Goal: Complete application form: Complete application form

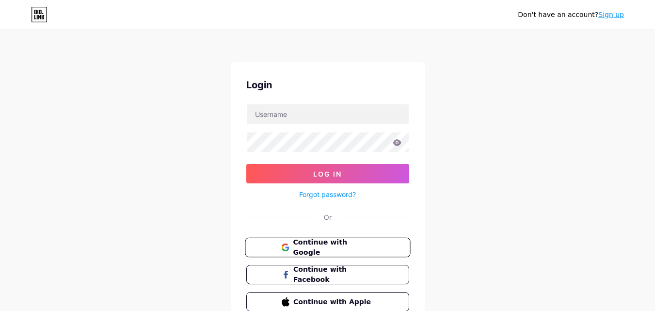
click at [313, 246] on span "Continue with Google" at bounding box center [333, 247] width 81 height 21
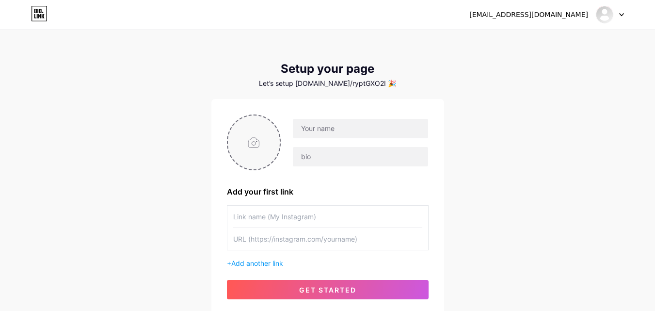
click at [255, 144] on input "file" at bounding box center [254, 142] width 52 height 54
type input "C:\fakepath\Untitled design.jpg"
click at [323, 129] on input "text" at bounding box center [360, 128] width 135 height 19
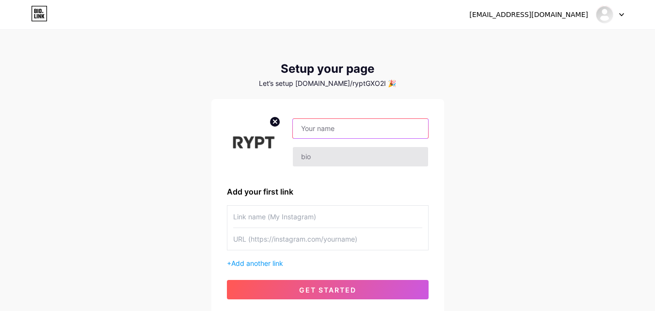
paste input "Rypt"
type input "Rypt"
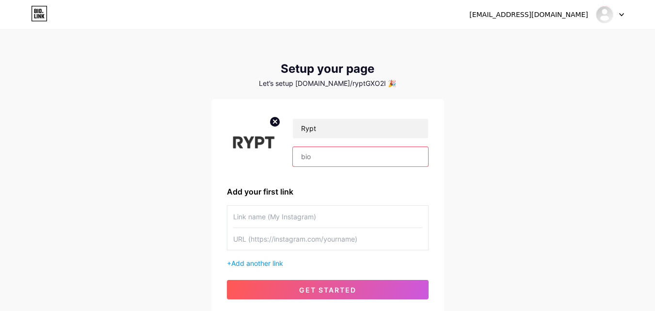
click at [319, 158] on input "text" at bounding box center [360, 156] width 135 height 19
paste input "RYPT creates performance training gear that locks your grip-boost reps, prevent…"
type input "RYPT creates performance training gear that locks your grip-boost reps, prevent…"
click at [277, 215] on input "text" at bounding box center [327, 216] width 189 height 22
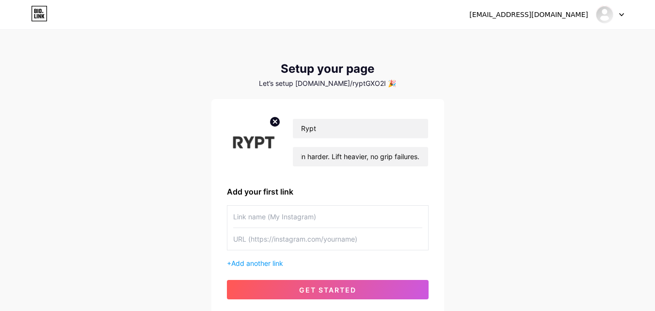
scroll to position [0, 0]
click at [276, 239] on input "text" at bounding box center [327, 239] width 189 height 22
paste input "[URL][DOMAIN_NAME]"
type input "[URL][DOMAIN_NAME]"
click at [270, 224] on input "text" at bounding box center [327, 216] width 189 height 22
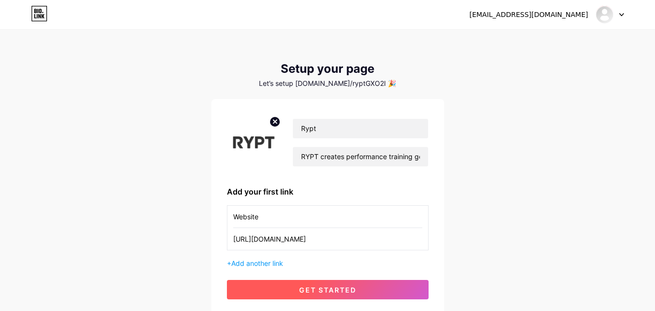
type input "Website"
click at [318, 284] on button "get started" at bounding box center [328, 289] width 202 height 19
click at [301, 288] on span "get started" at bounding box center [327, 289] width 57 height 8
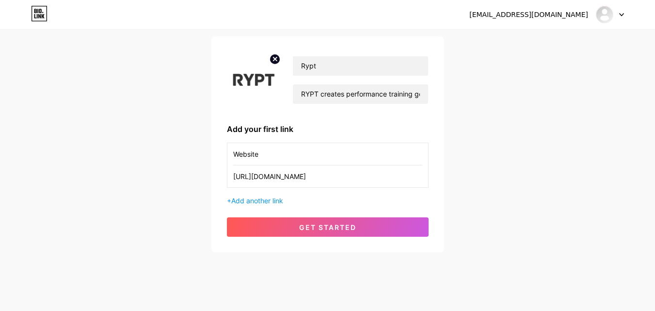
scroll to position [74, 0]
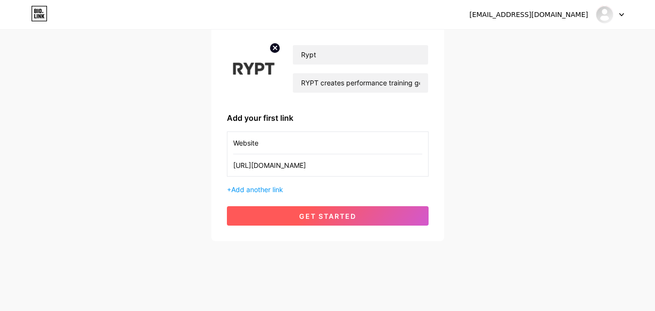
click at [339, 222] on button "get started" at bounding box center [328, 215] width 202 height 19
click at [333, 213] on span "get started" at bounding box center [327, 216] width 57 height 8
click at [334, 213] on span "get started" at bounding box center [327, 216] width 57 height 8
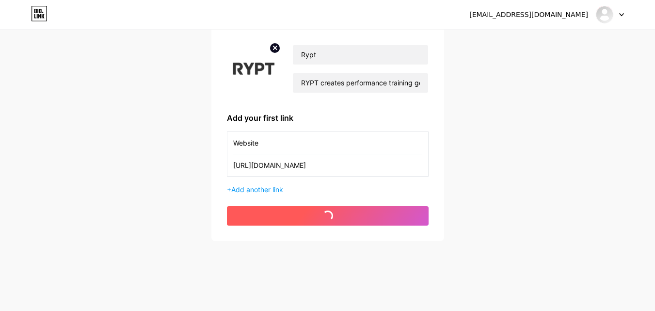
click at [334, 213] on span "get started" at bounding box center [327, 216] width 57 height 8
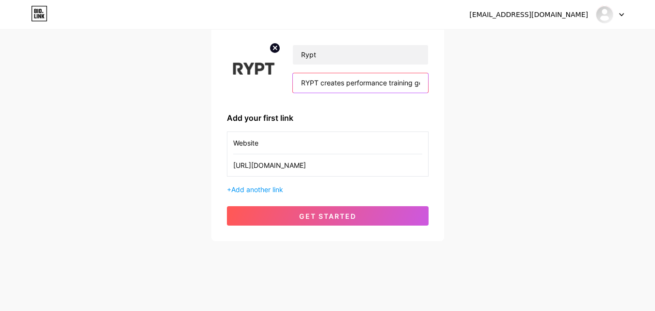
click at [391, 88] on input "RYPT creates performance training gear that locks your grip-boost reps, prevent…" at bounding box center [360, 82] width 135 height 19
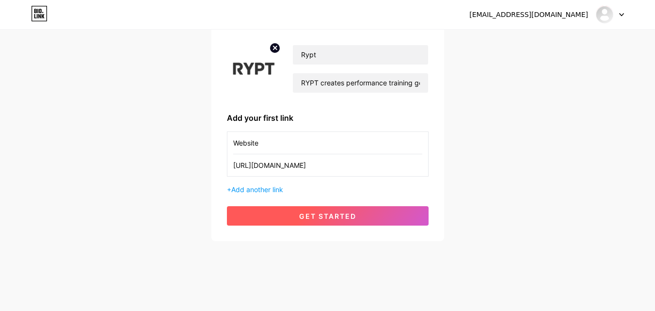
click at [325, 220] on button "get started" at bounding box center [328, 215] width 202 height 19
click at [324, 218] on span "get started" at bounding box center [327, 216] width 57 height 8
click at [324, 218] on span at bounding box center [327, 215] width 13 height 13
click at [324, 217] on span at bounding box center [327, 215] width 15 height 15
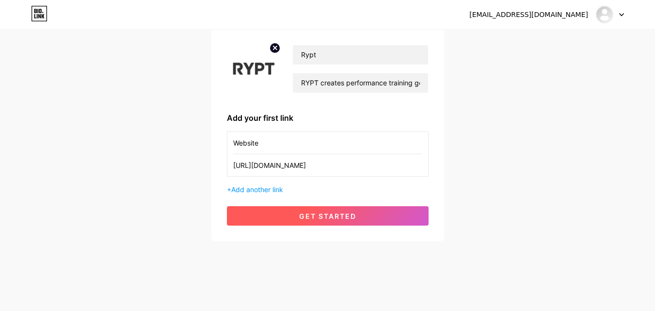
click at [350, 216] on span "get started" at bounding box center [327, 216] width 57 height 8
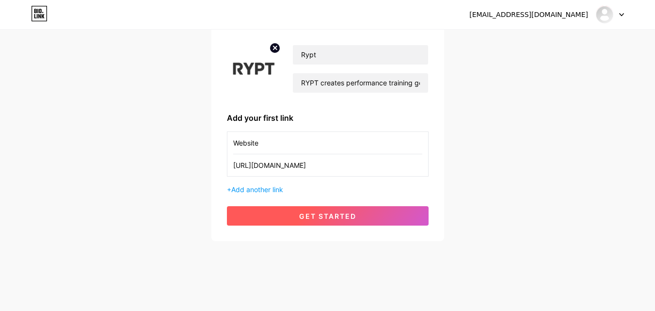
click at [350, 216] on span "get started" at bounding box center [327, 216] width 57 height 8
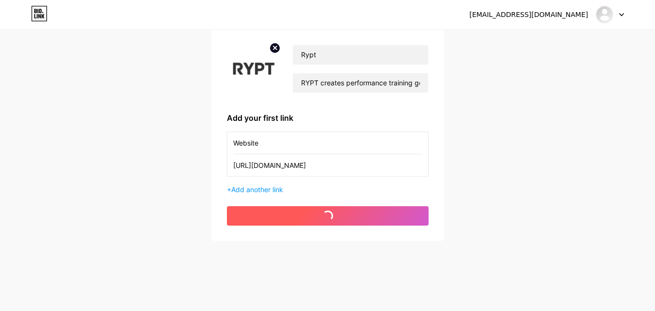
click at [350, 216] on span "get started" at bounding box center [327, 216] width 57 height 8
click at [350, 213] on span "get started" at bounding box center [327, 216] width 57 height 8
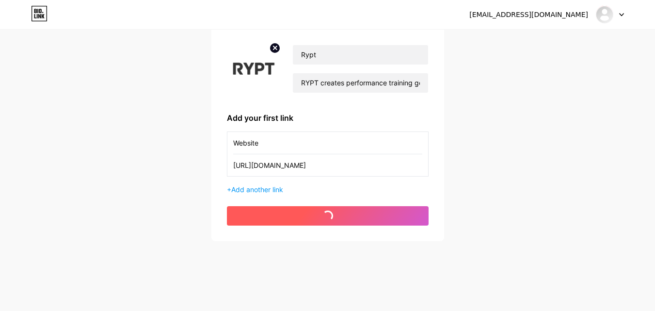
click at [350, 213] on span "get started" at bounding box center [327, 216] width 57 height 8
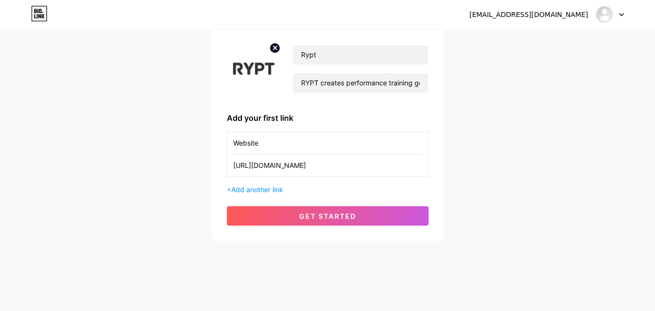
click at [335, 203] on div "Rypt RYPT creates performance training gear that locks your grip-boost reps, pr…" at bounding box center [328, 133] width 202 height 185
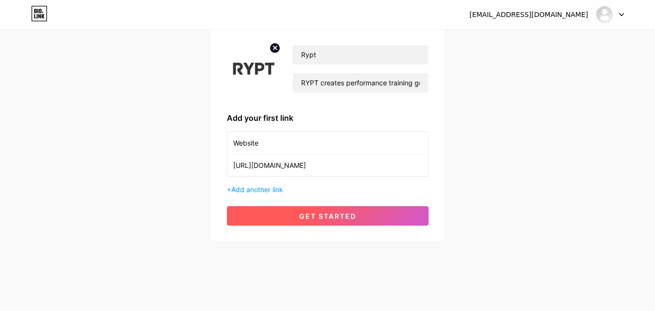
click at [319, 218] on span "get started" at bounding box center [327, 216] width 57 height 8
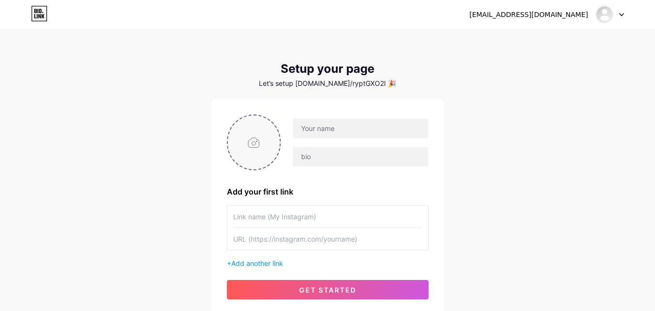
click at [265, 144] on input "file" at bounding box center [254, 142] width 52 height 54
type input "C:\fakepath\Untitled design.jpg"
click at [327, 122] on input "text" at bounding box center [360, 128] width 135 height 19
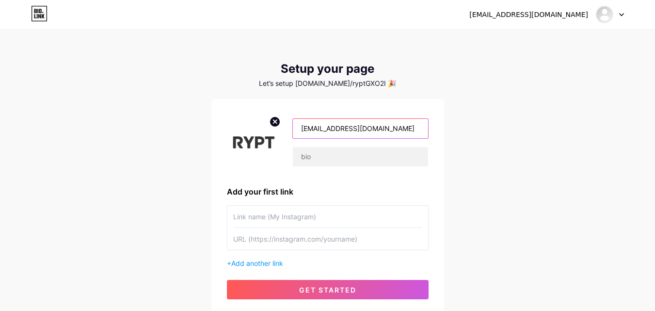
drag, startPoint x: 321, startPoint y: 129, endPoint x: 409, endPoint y: 128, distance: 88.2
click at [409, 128] on input "[EMAIL_ADDRESS][DOMAIN_NAME]" at bounding box center [360, 128] width 135 height 19
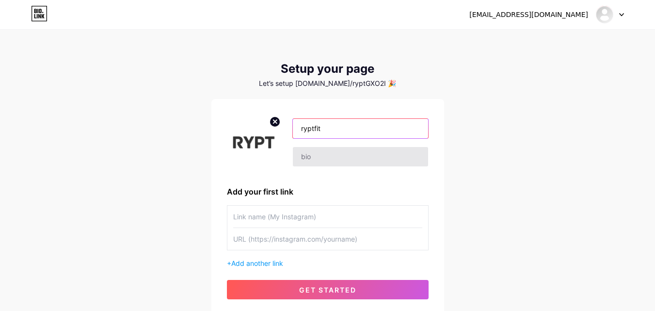
type input "ryptfit"
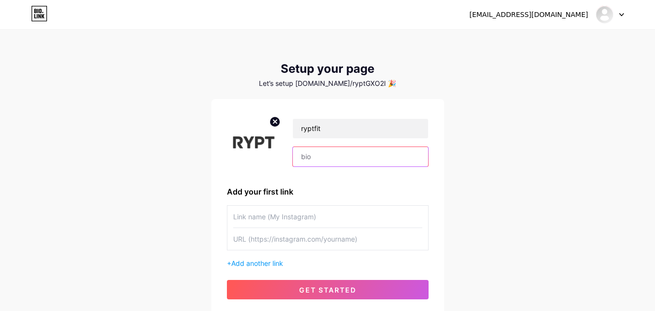
click at [327, 158] on input "text" at bounding box center [360, 156] width 135 height 19
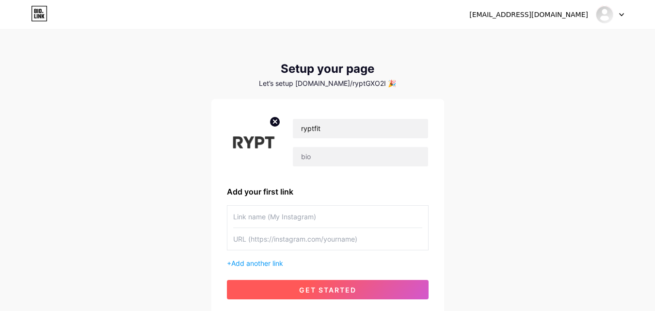
click at [319, 288] on span "get started" at bounding box center [327, 289] width 57 height 8
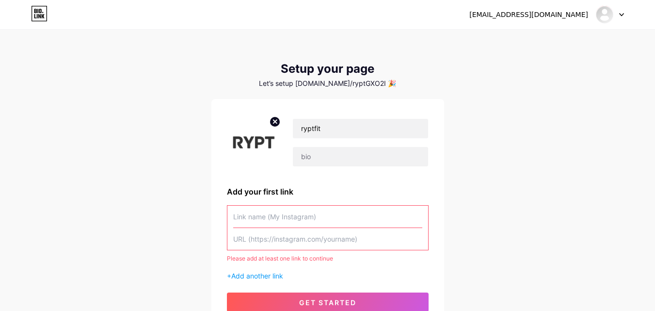
click at [271, 242] on input "text" at bounding box center [327, 239] width 189 height 22
paste input "[URL][DOMAIN_NAME]"
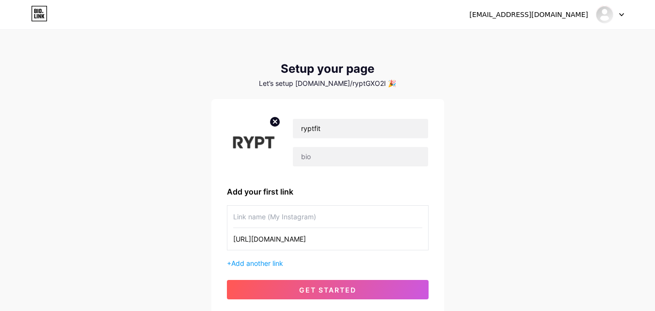
type input "[URL][DOMAIN_NAME]"
click at [301, 214] on input "text" at bounding box center [327, 216] width 189 height 22
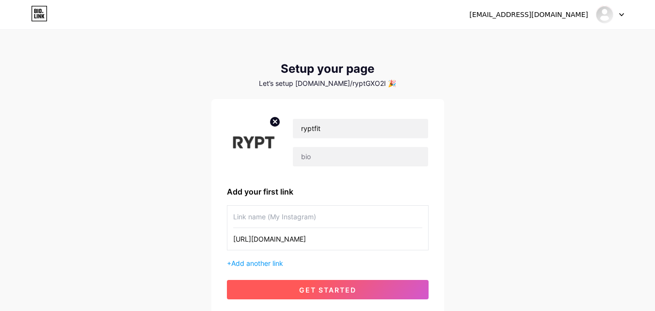
click at [309, 288] on span "get started" at bounding box center [327, 289] width 57 height 8
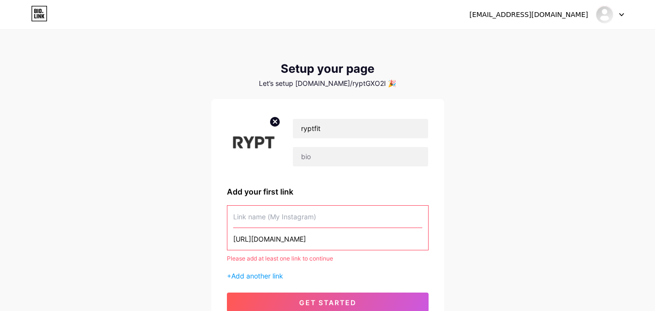
click at [263, 224] on input "text" at bounding box center [327, 216] width 189 height 22
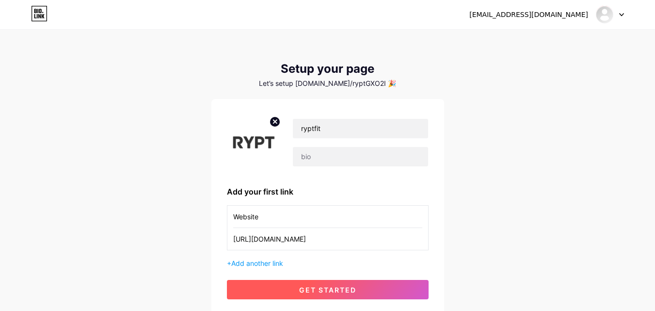
type input "Website"
click at [315, 295] on button "get started" at bounding box center [328, 289] width 202 height 19
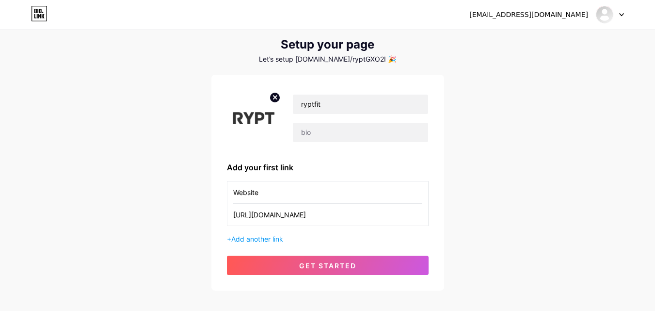
scroll to position [74, 0]
